Goal: Transaction & Acquisition: Obtain resource

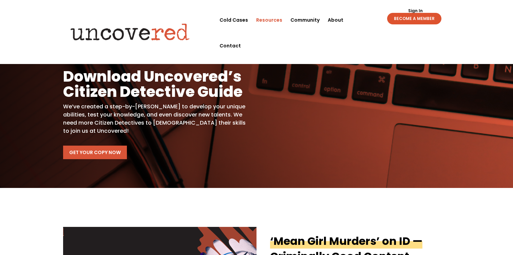
click at [97, 151] on link "Get Your Copy Now" at bounding box center [95, 153] width 64 height 14
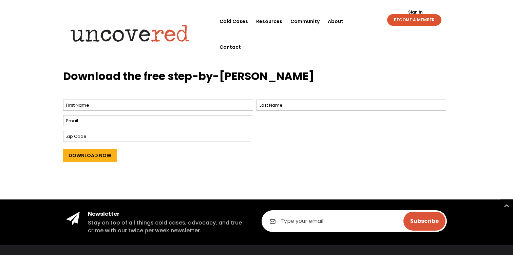
scroll to position [278, 0]
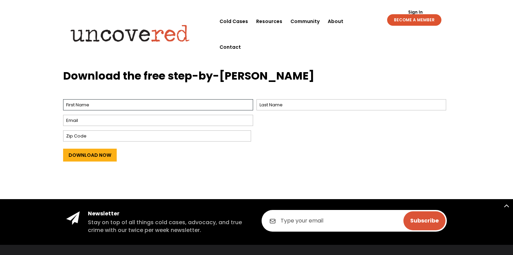
click at [76, 103] on input "First" at bounding box center [158, 104] width 190 height 11
type input "Laura"
type input "Hart"
type input "lauraihart2919@gmail.com"
type input "92675"
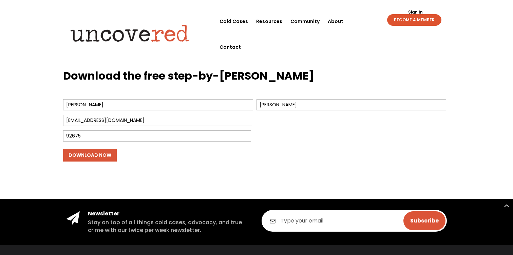
click at [110, 154] on input "Download Now" at bounding box center [90, 155] width 54 height 13
